Goal: Task Accomplishment & Management: Use online tool/utility

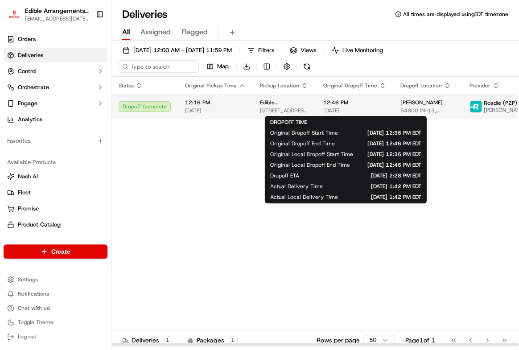
click at [345, 103] on span "12:46 PM" at bounding box center [355, 102] width 63 height 7
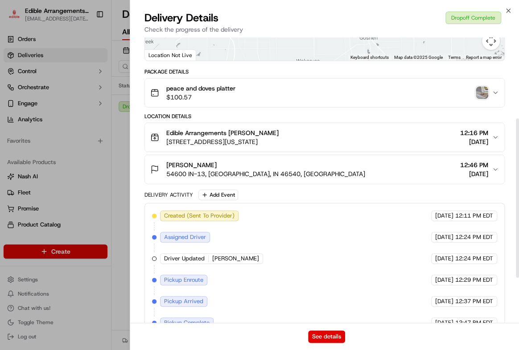
scroll to position [104, 0]
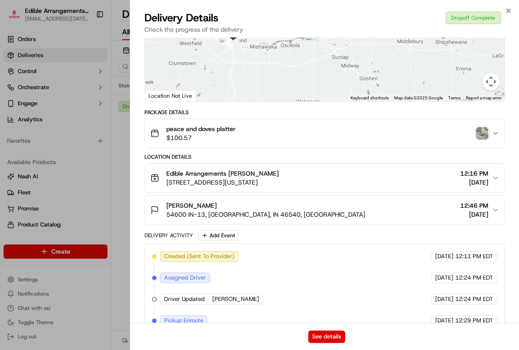
click at [479, 133] on img "button" at bounding box center [482, 133] width 12 height 12
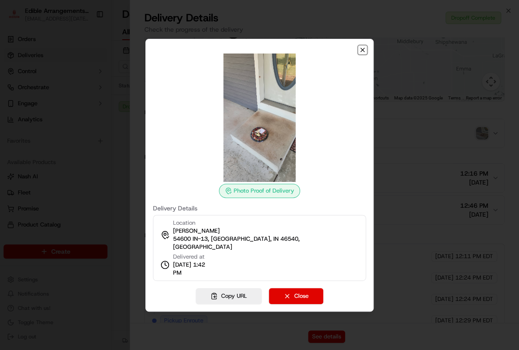
click at [360, 52] on icon "button" at bounding box center [362, 49] width 7 height 7
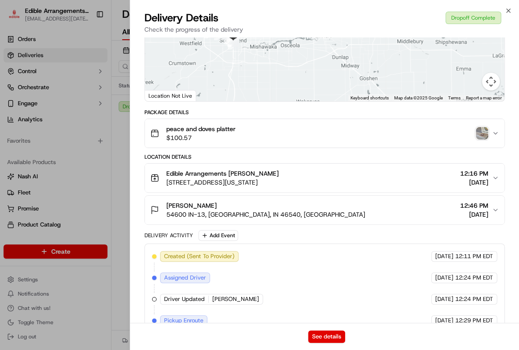
click at [480, 136] on img "button" at bounding box center [482, 133] width 12 height 12
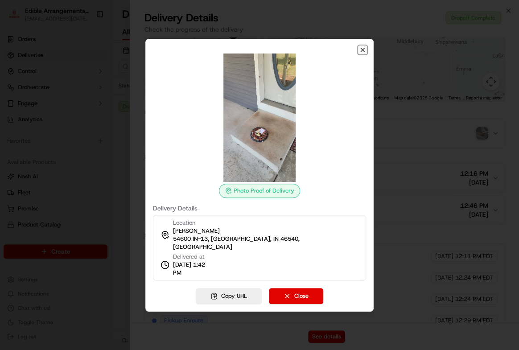
click at [360, 53] on icon "button" at bounding box center [362, 49] width 7 height 7
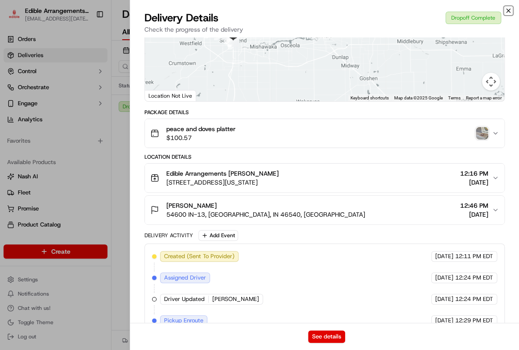
click at [509, 11] on icon "button" at bounding box center [508, 10] width 7 height 7
